Goal: Information Seeking & Learning: Learn about a topic

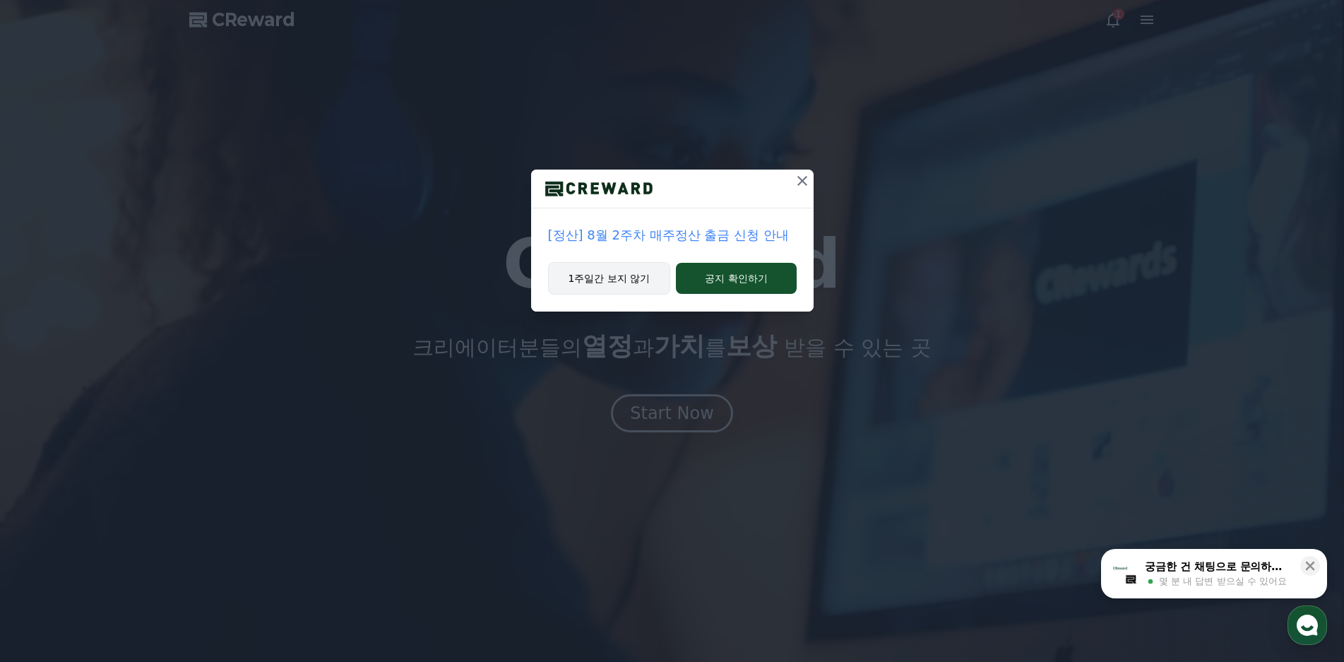
click at [612, 290] on button "1주일간 보지 않기" at bounding box center [609, 278] width 123 height 32
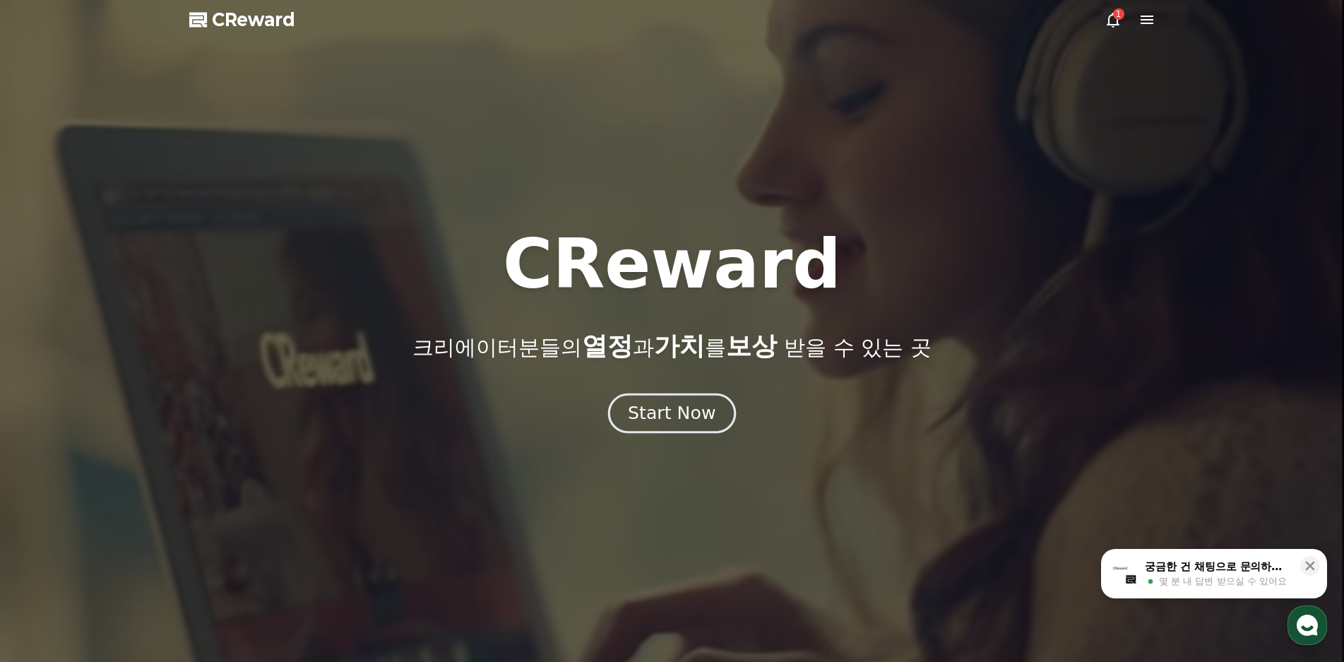
click at [684, 428] on button "Start Now" at bounding box center [672, 413] width 128 height 40
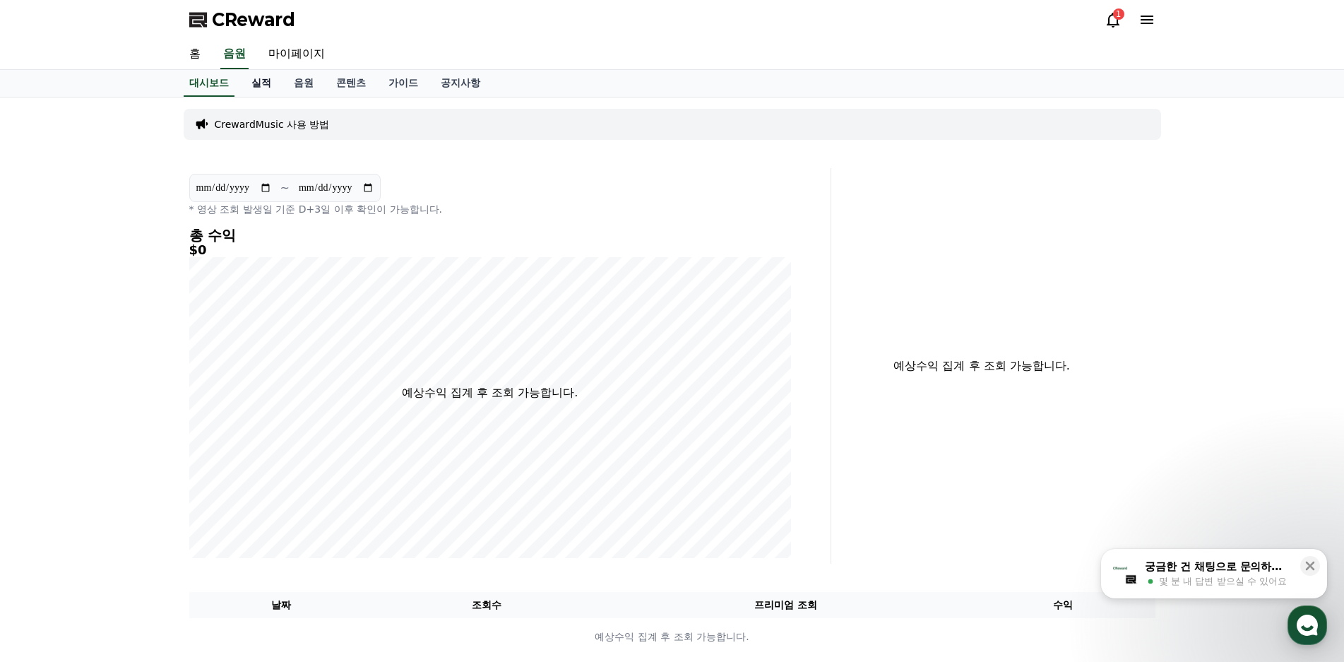
click at [255, 85] on link "실적" at bounding box center [261, 83] width 42 height 27
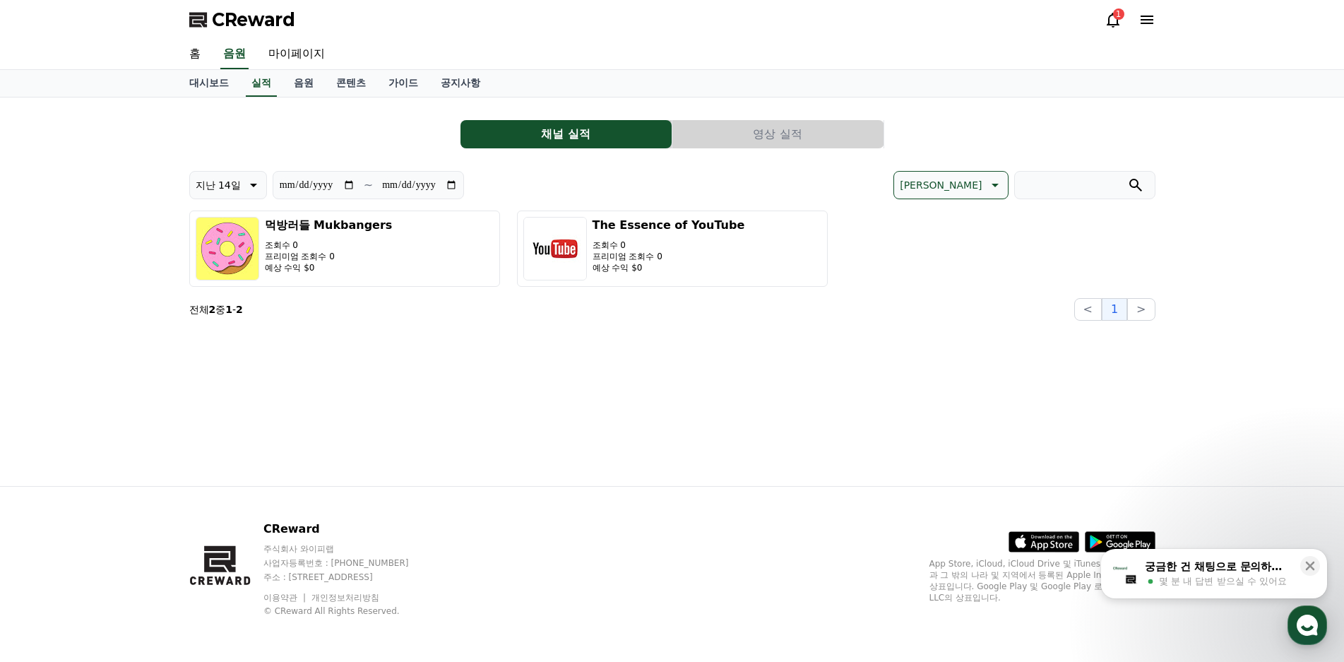
click at [776, 139] on button "영상 실적" at bounding box center [777, 134] width 211 height 28
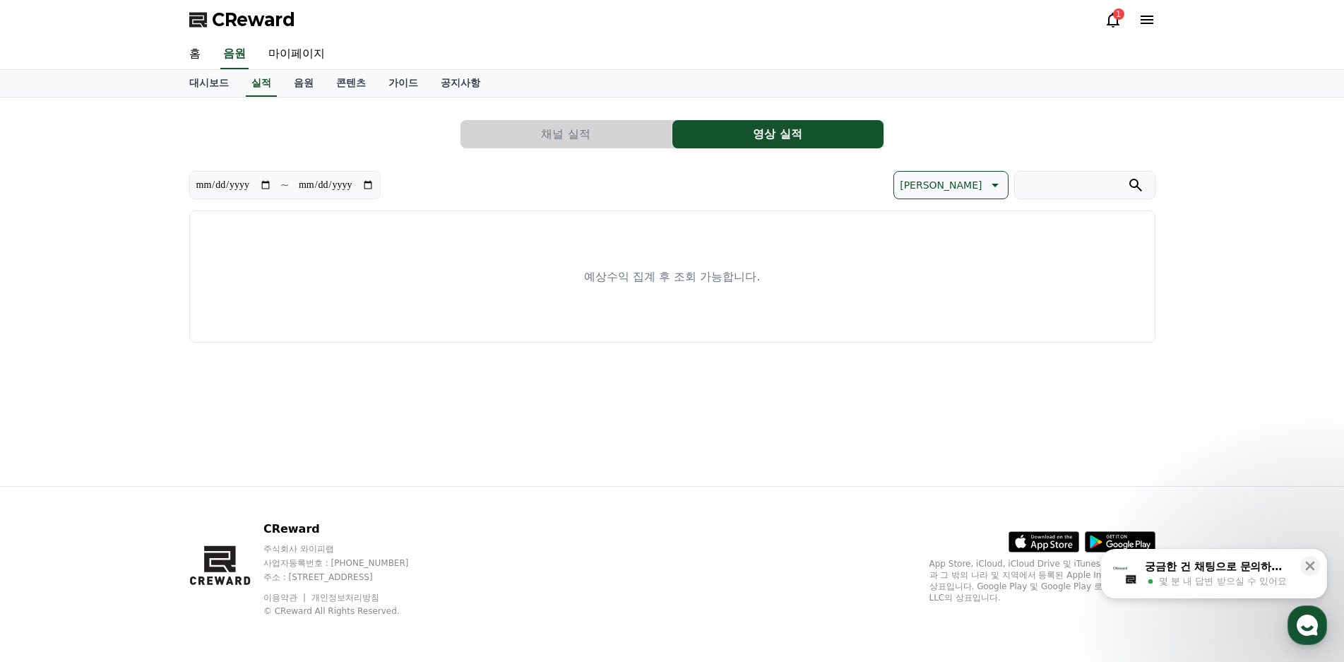
click at [485, 194] on div "**********" at bounding box center [430, 185] width 483 height 28
click at [220, 95] on link "대시보드" at bounding box center [209, 83] width 62 height 27
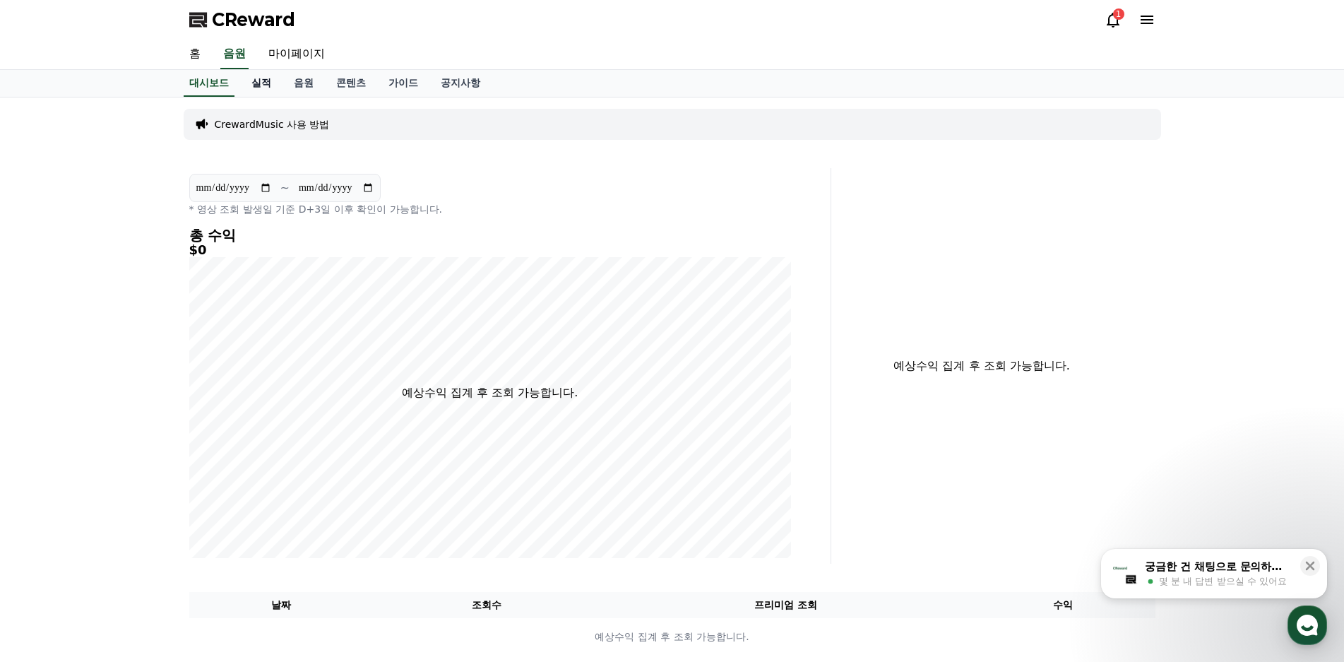
click at [250, 82] on link "실적" at bounding box center [261, 83] width 42 height 27
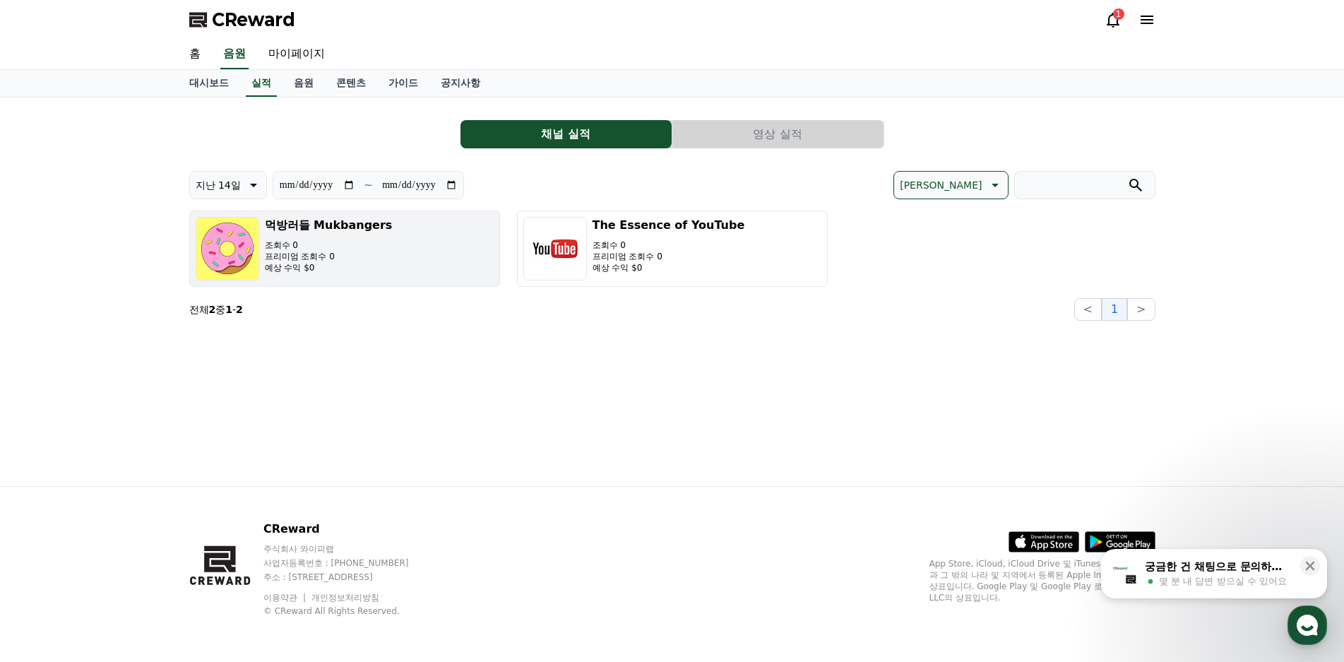
click at [359, 259] on p "프리미엄 조회수 0" at bounding box center [329, 256] width 128 height 11
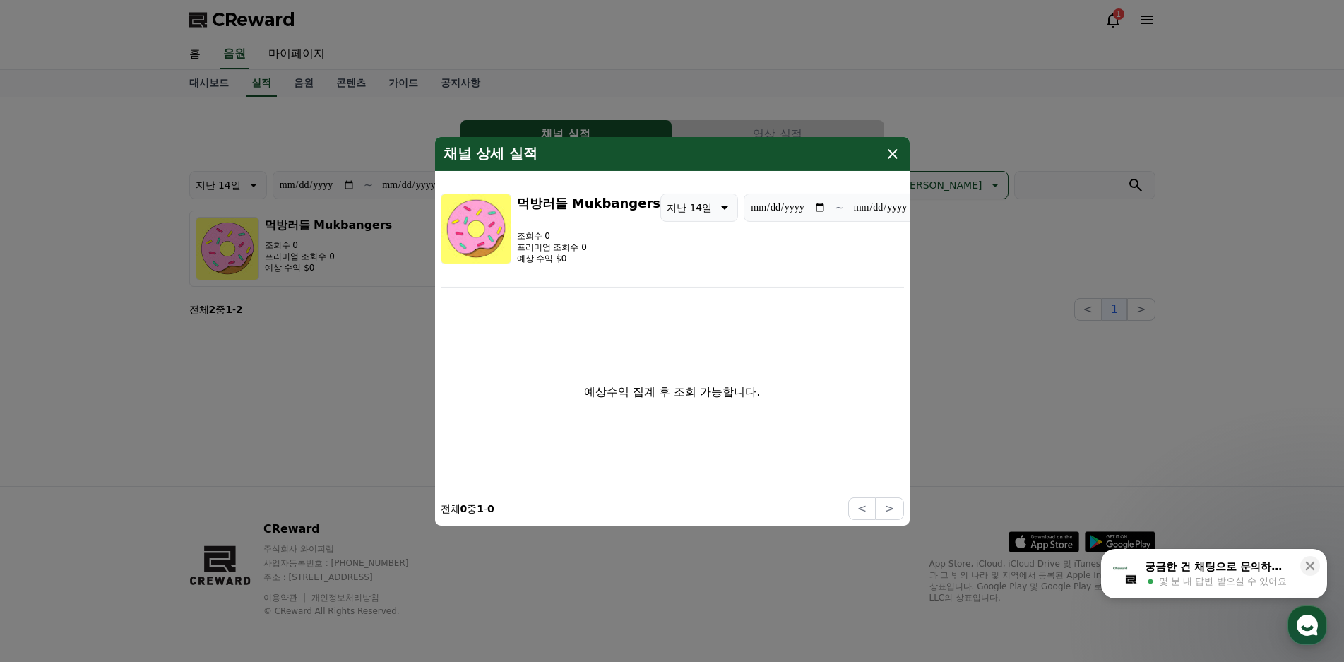
drag, startPoint x: 895, startPoint y: 155, endPoint x: 866, endPoint y: 153, distance: 29.0
click at [894, 155] on icon "modal" at bounding box center [892, 153] width 17 height 17
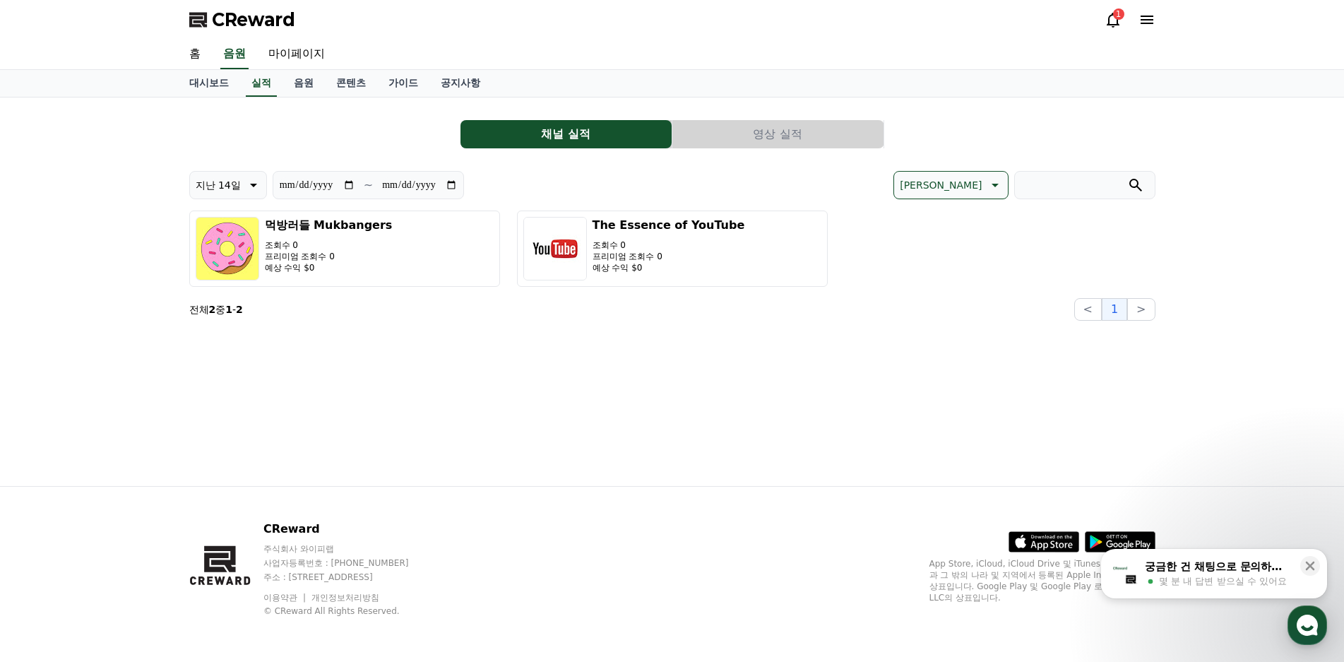
click at [809, 136] on button "영상 실적" at bounding box center [777, 134] width 211 height 28
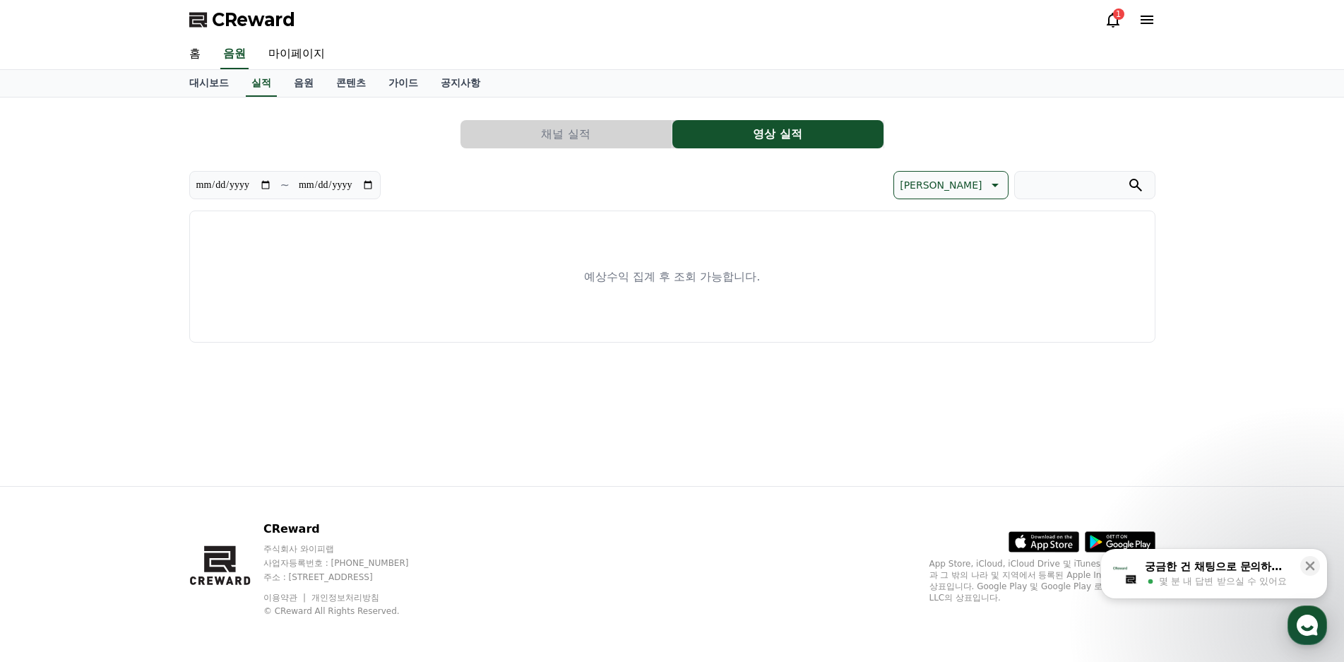
click at [597, 133] on button "채널 실적" at bounding box center [566, 134] width 211 height 28
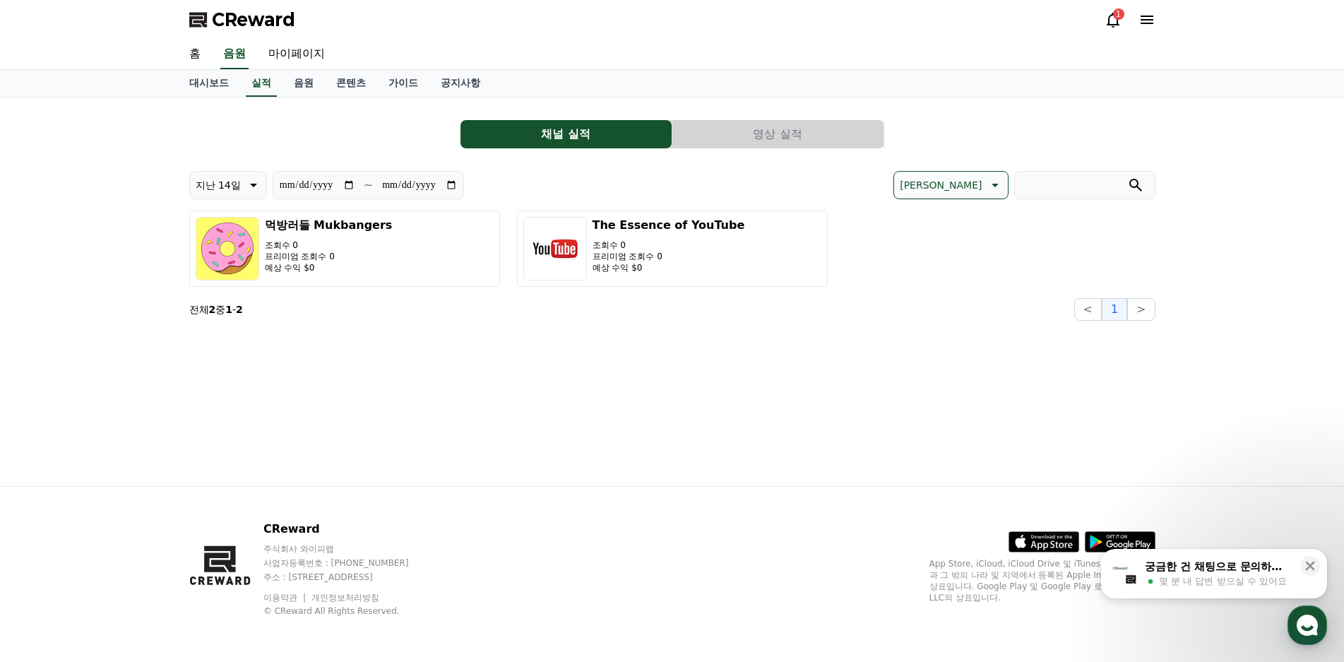
click at [782, 126] on button "영상 실적" at bounding box center [777, 134] width 211 height 28
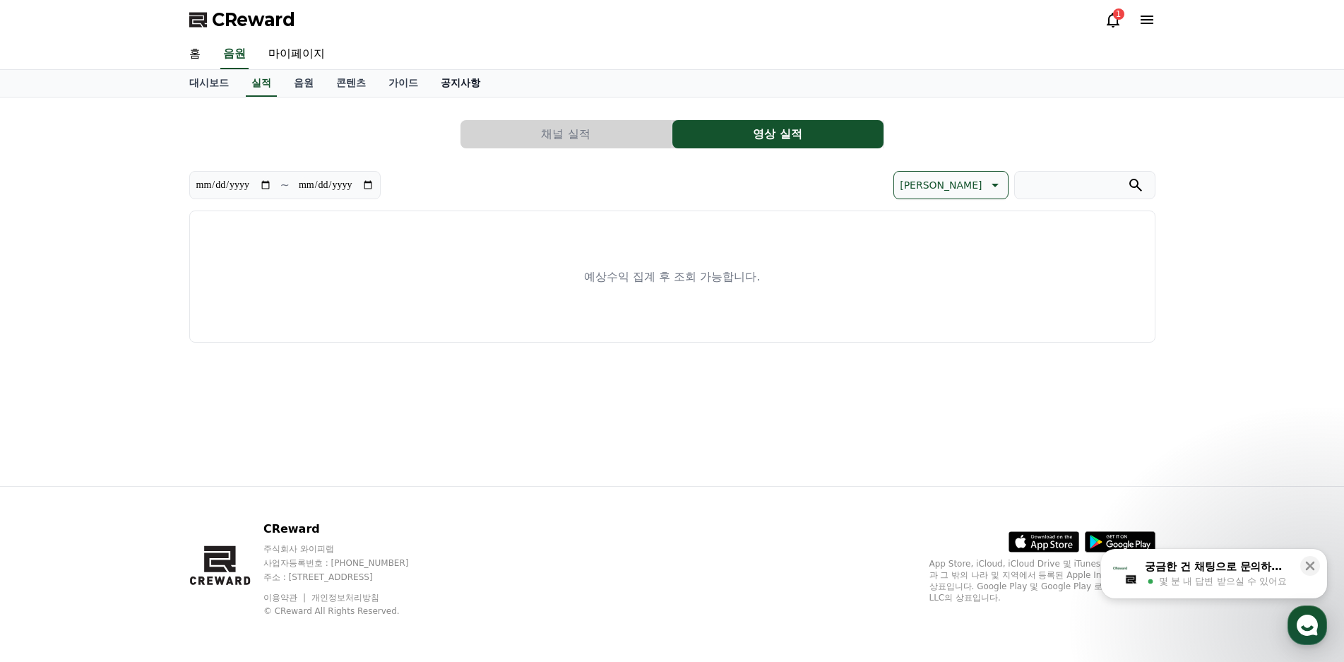
click at [461, 81] on link "공지사항" at bounding box center [460, 83] width 62 height 27
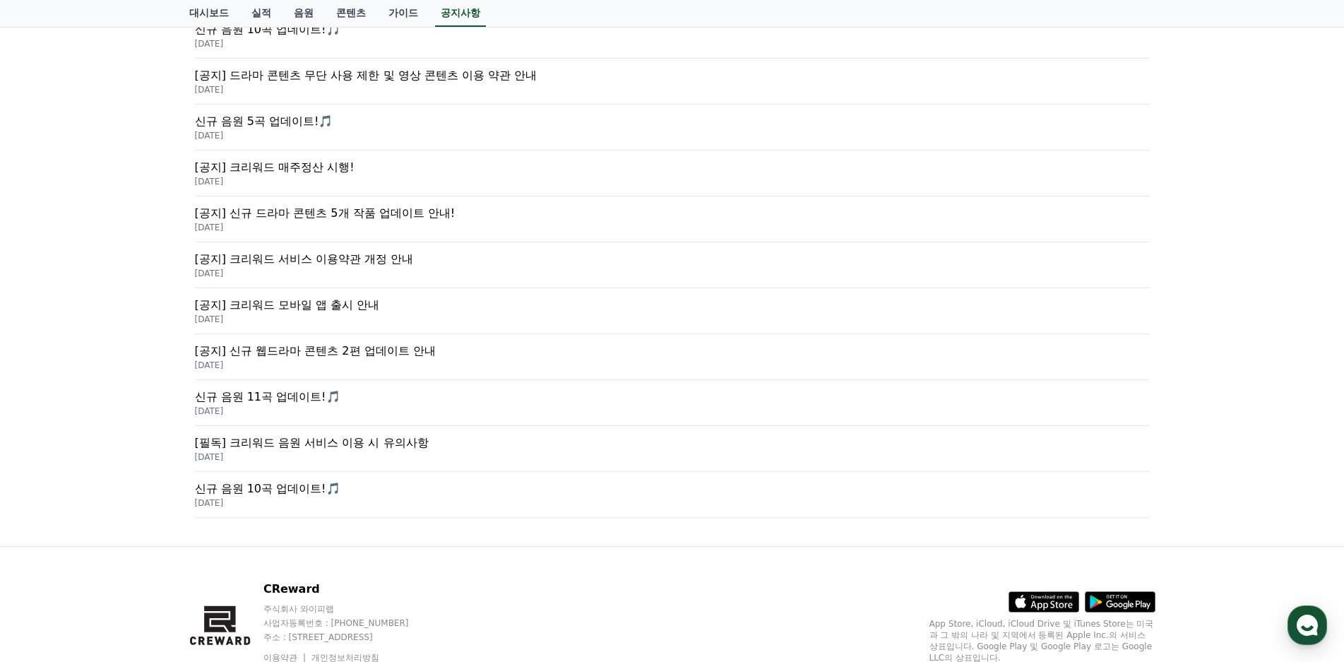
scroll to position [353, 0]
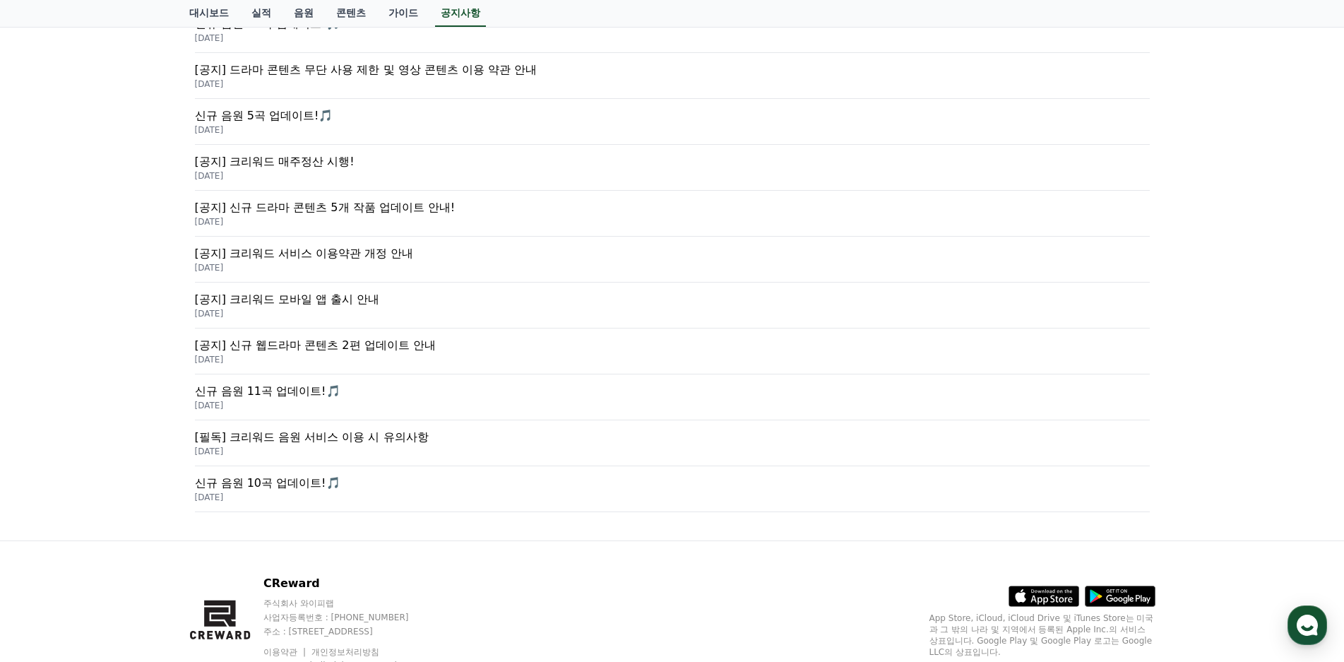
click at [413, 445] on p "[필독] 크리워드 음원 서비스 이용 시 유의사항" at bounding box center [672, 437] width 955 height 17
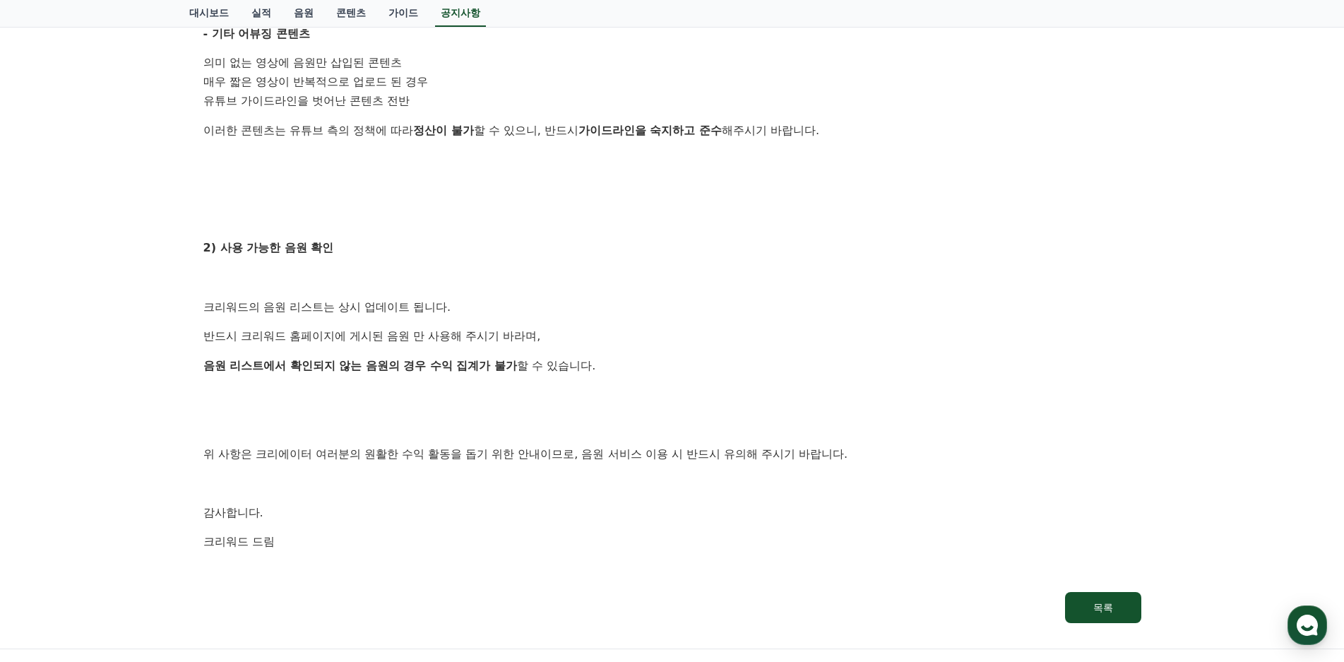
scroll to position [706, 0]
